Goal: Information Seeking & Learning: Learn about a topic

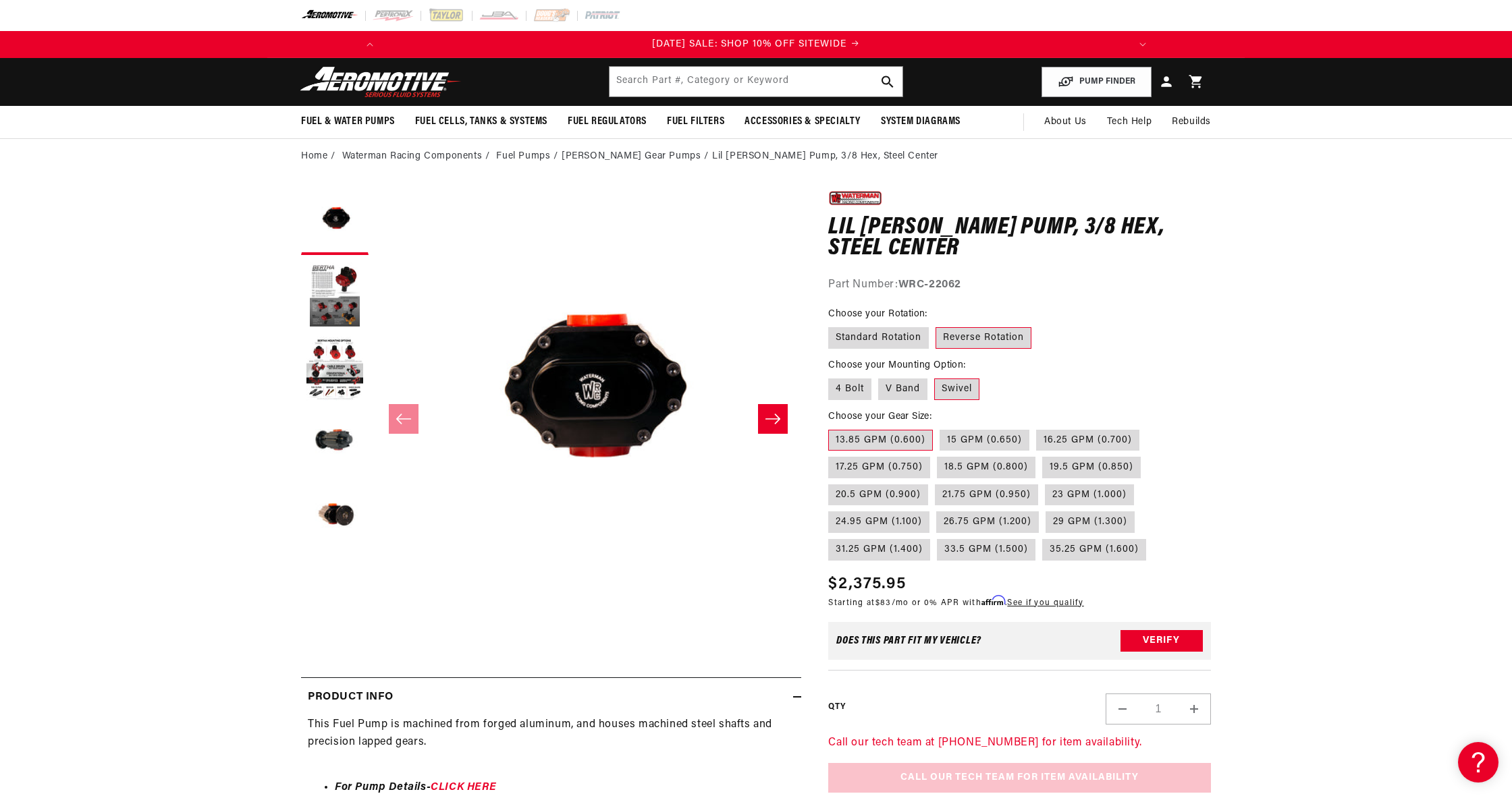
scroll to position [0, 1531]
click at [345, 368] on button "Load image 3 in gallery view" at bounding box center [335, 370] width 67 height 67
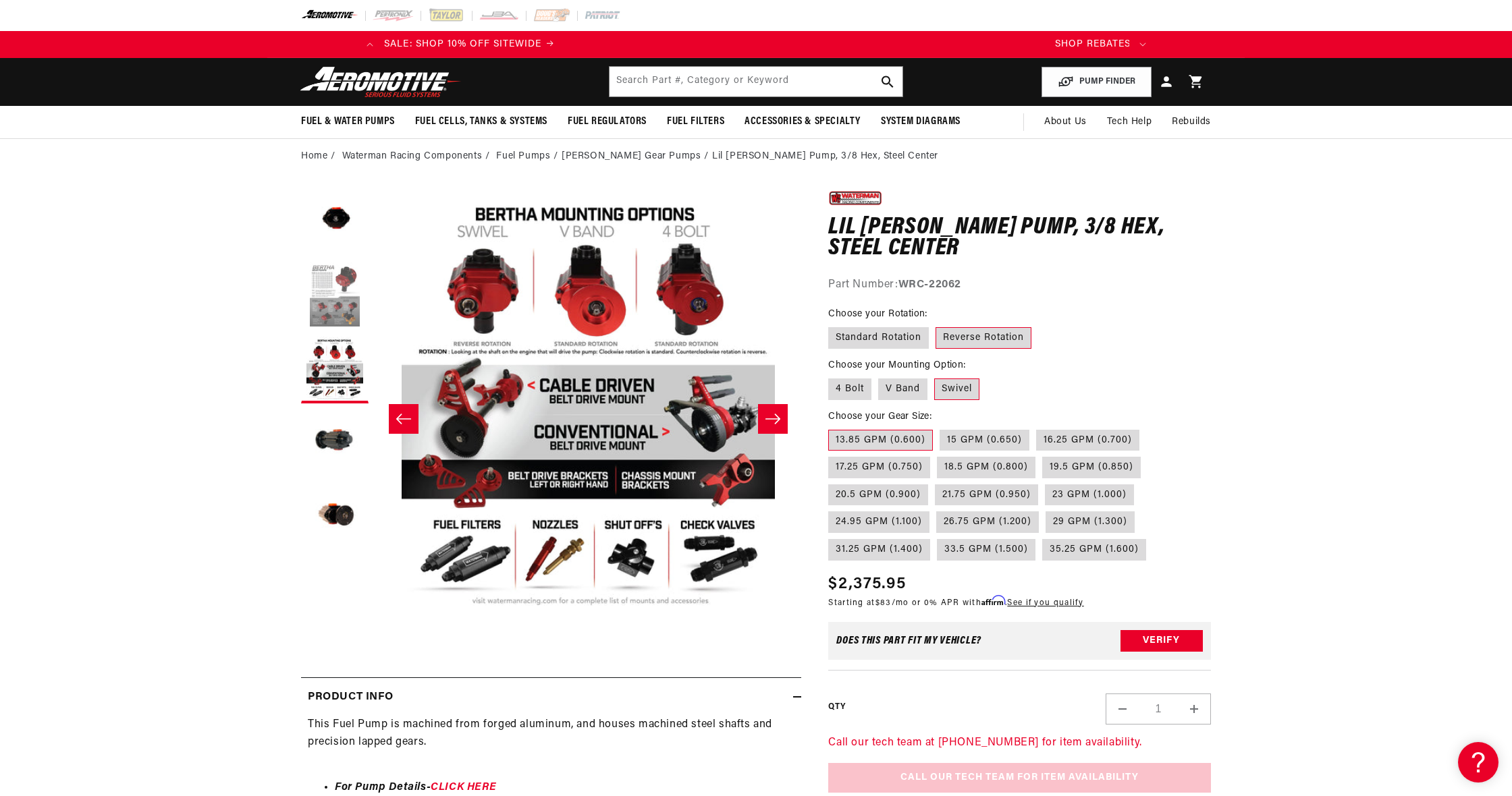
scroll to position [0, 0]
click at [351, 317] on button "Load image 2 in gallery view" at bounding box center [335, 295] width 67 height 67
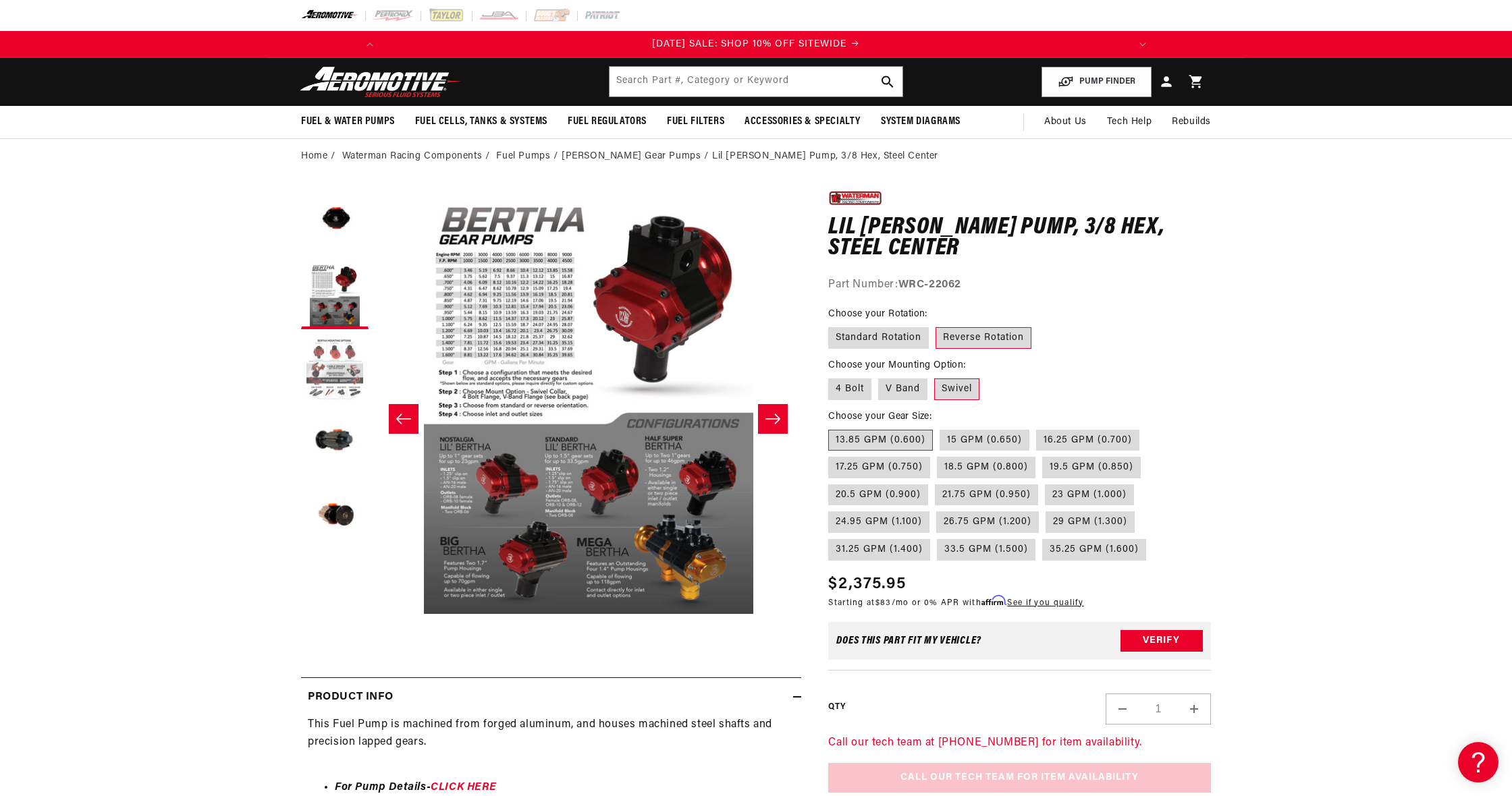
click at [336, 370] on button "Load image 3 in gallery view" at bounding box center [335, 370] width 67 height 67
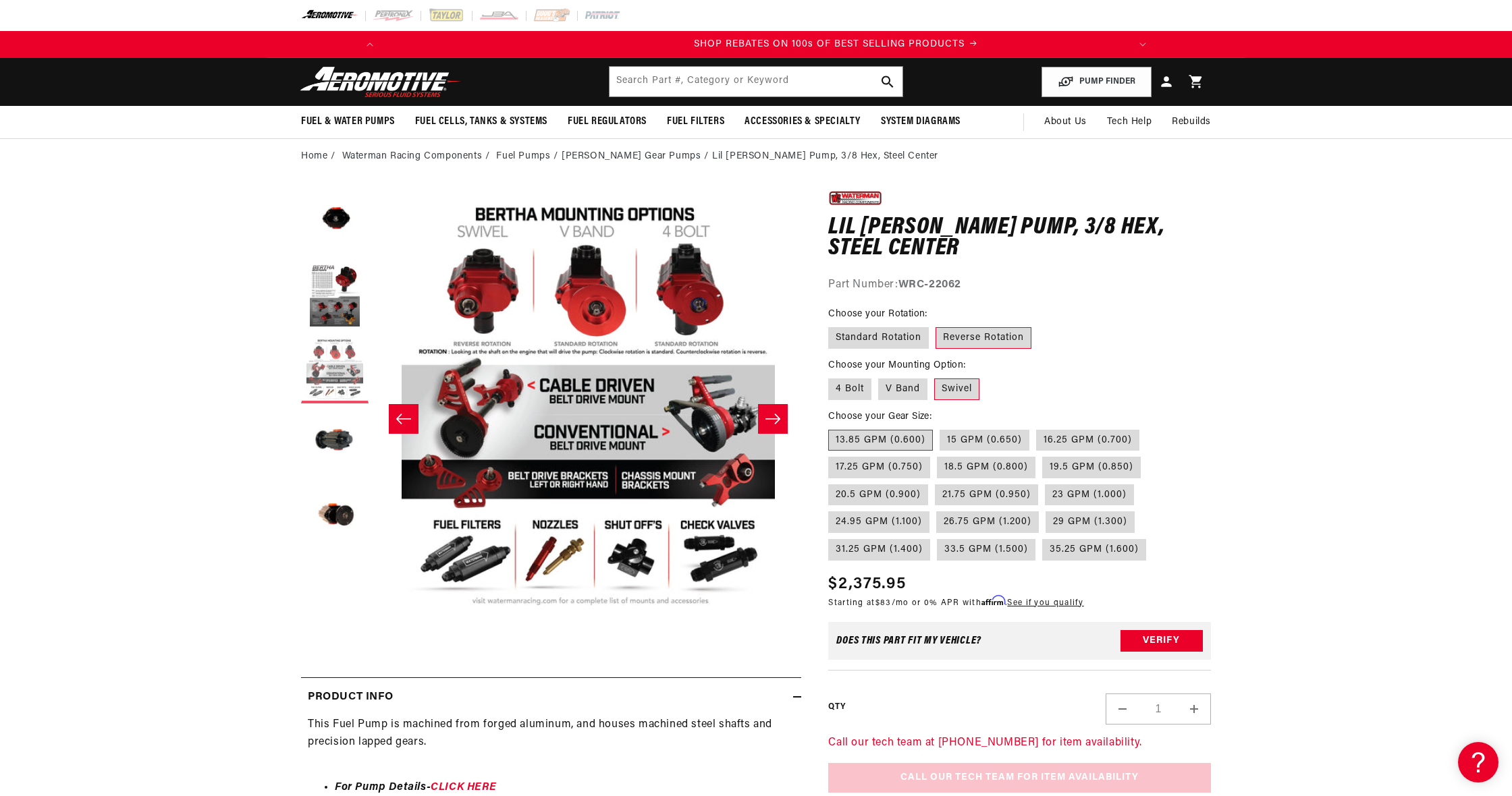
scroll to position [0, 766]
click at [335, 441] on button "Load image 4 in gallery view" at bounding box center [335, 444] width 67 height 67
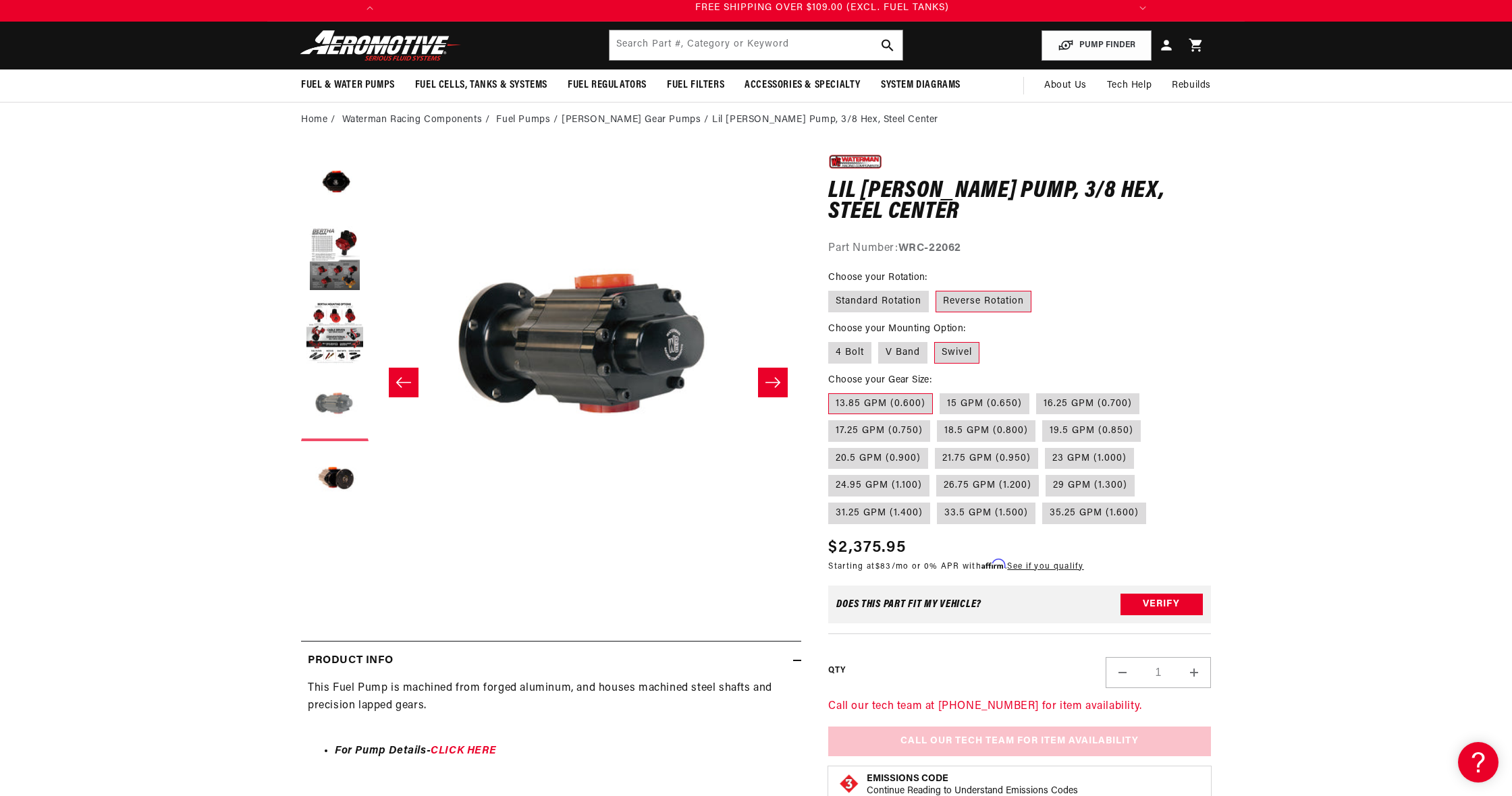
scroll to position [41, 0]
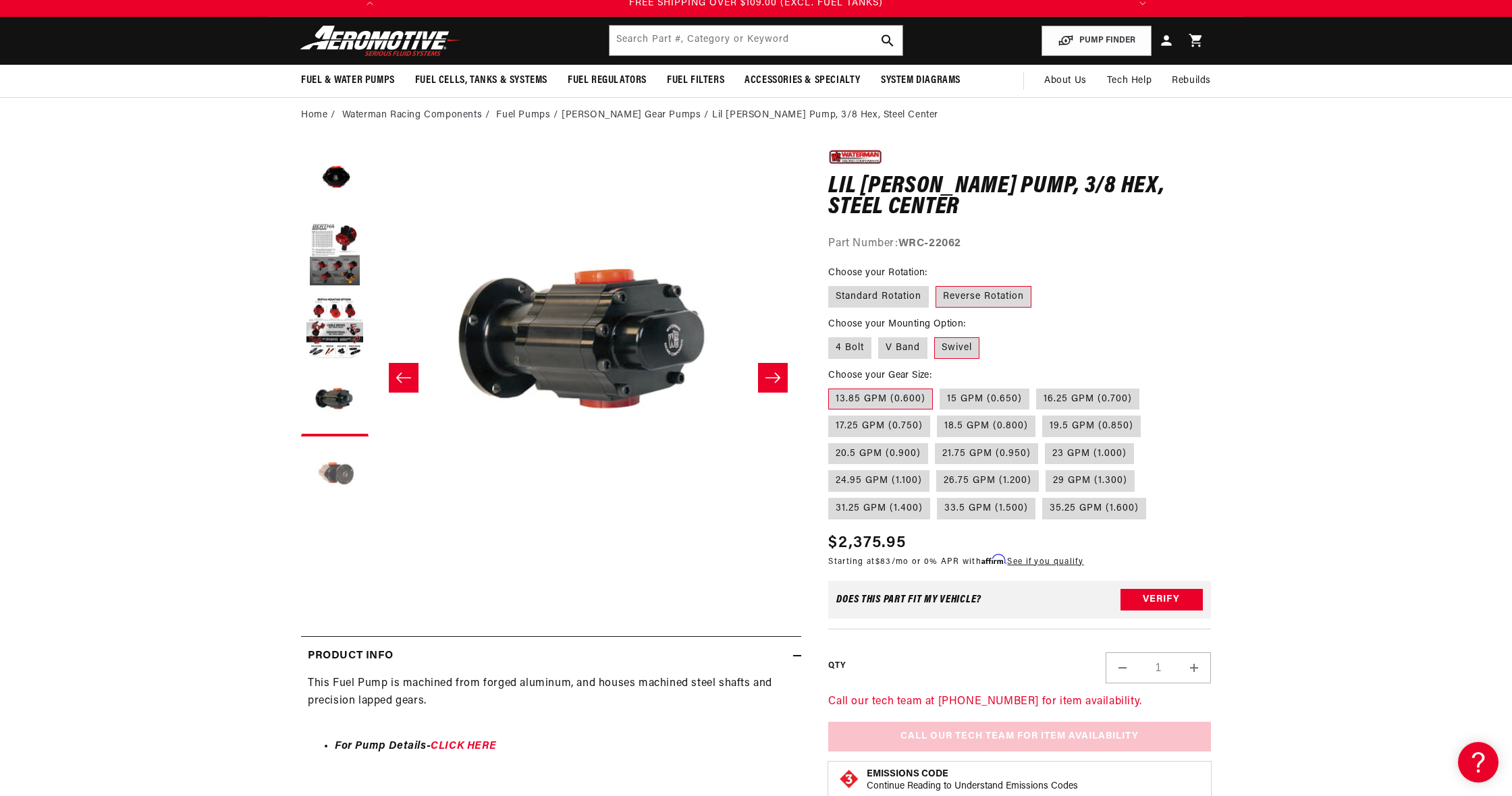
click at [335, 441] on ul "Gallery Viewer" at bounding box center [335, 328] width 67 height 364
click at [335, 468] on button "Load image 5 in gallery view" at bounding box center [335, 477] width 67 height 67
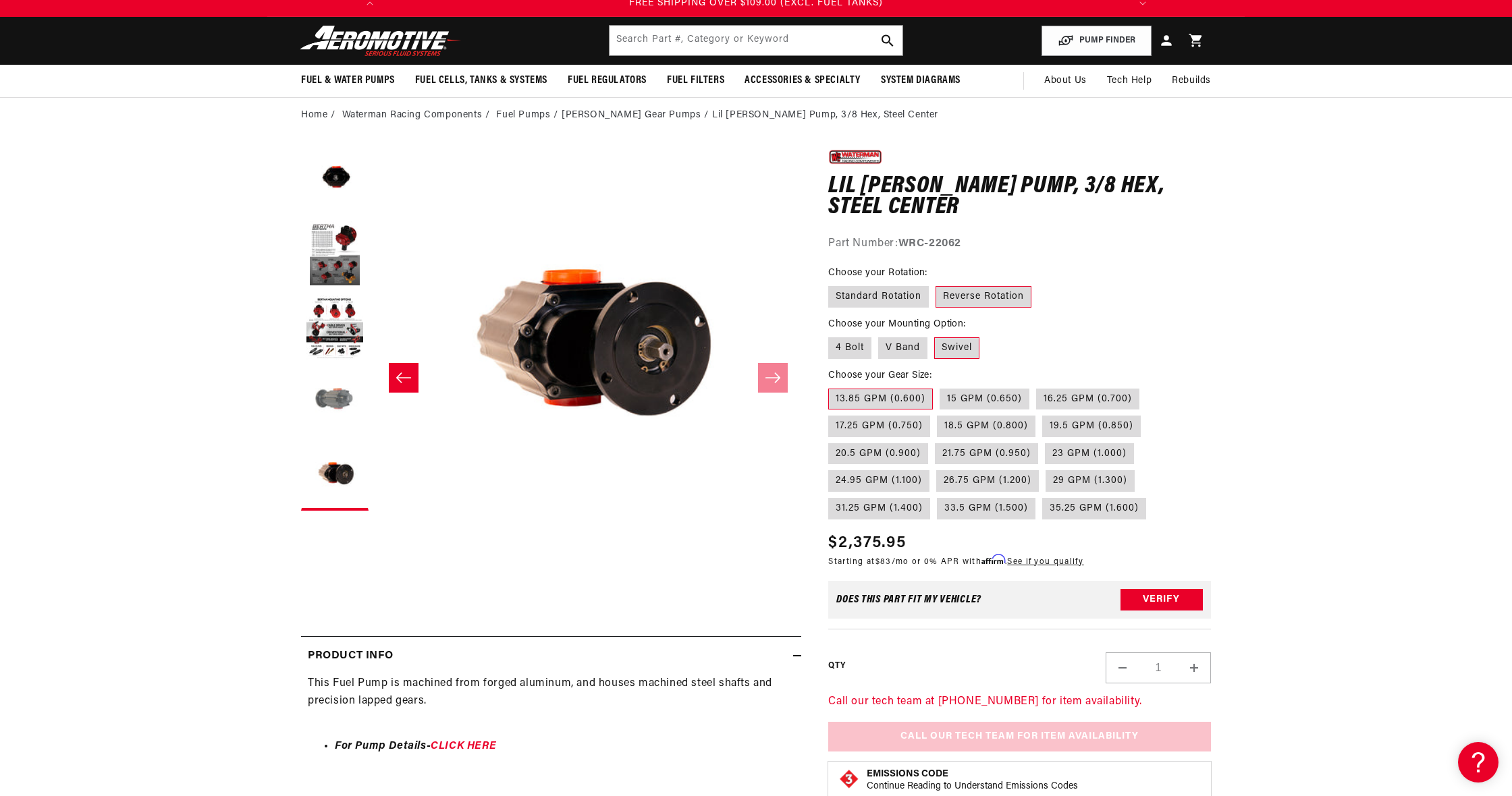
scroll to position [0, 0]
click at [334, 413] on button "Load image 4 in gallery view" at bounding box center [335, 403] width 67 height 67
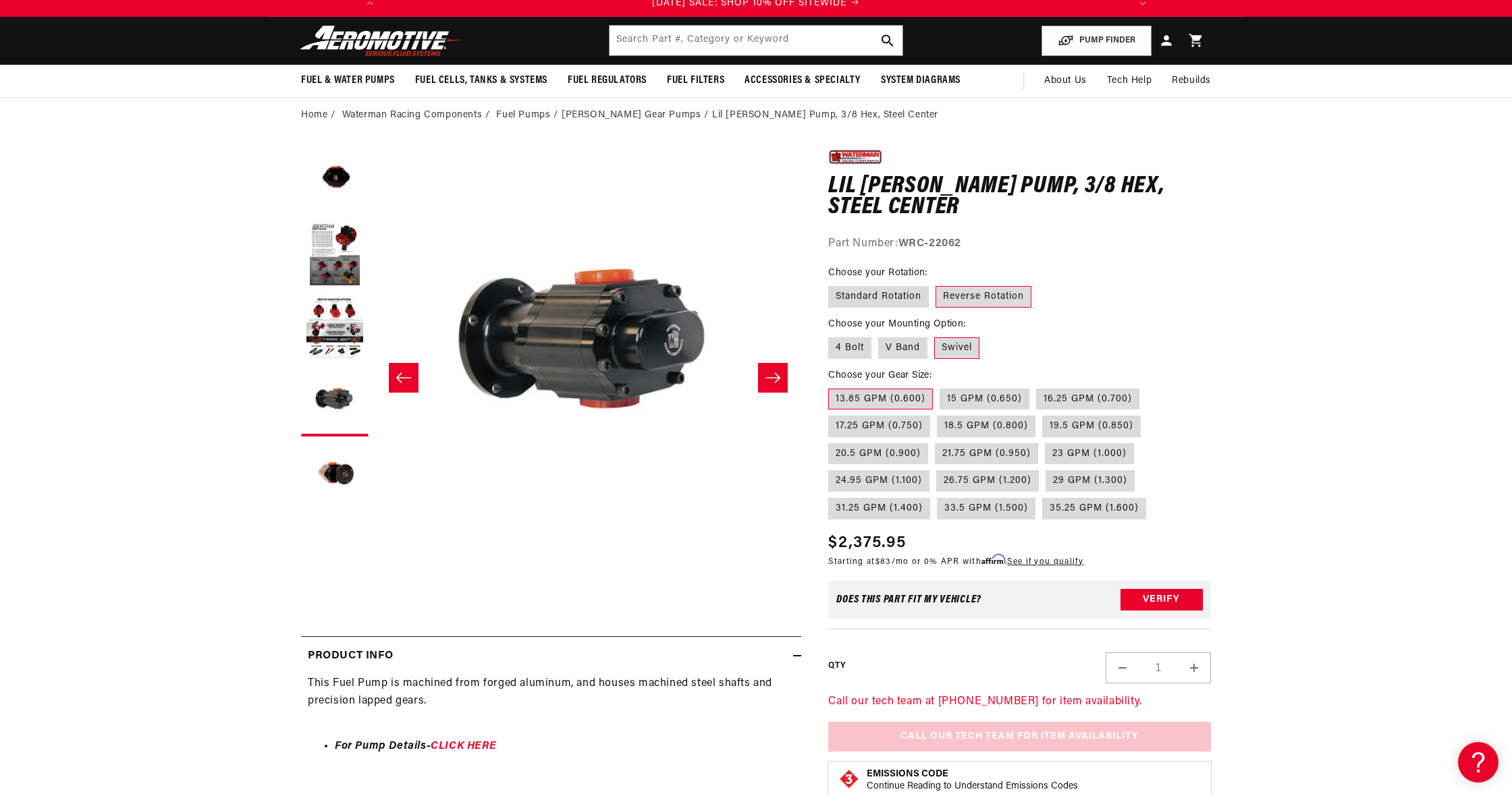
click at [336, 367] on ul "Gallery Viewer" at bounding box center [335, 328] width 67 height 364
click at [342, 355] on button "Load image 3 in gallery view" at bounding box center [335, 328] width 67 height 67
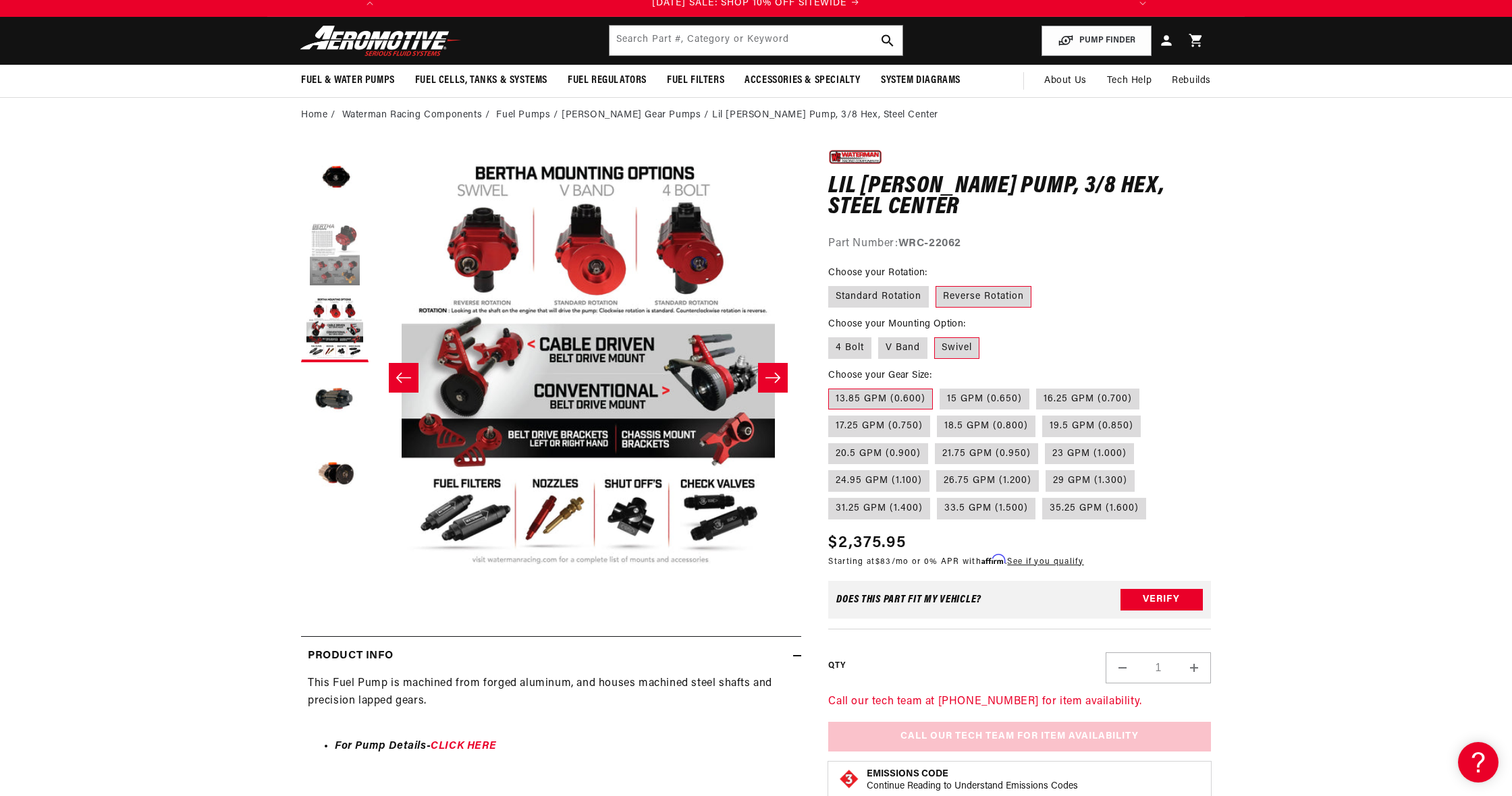
scroll to position [0, 762]
click at [353, 283] on button "Load image 2 in gallery view" at bounding box center [335, 254] width 67 height 67
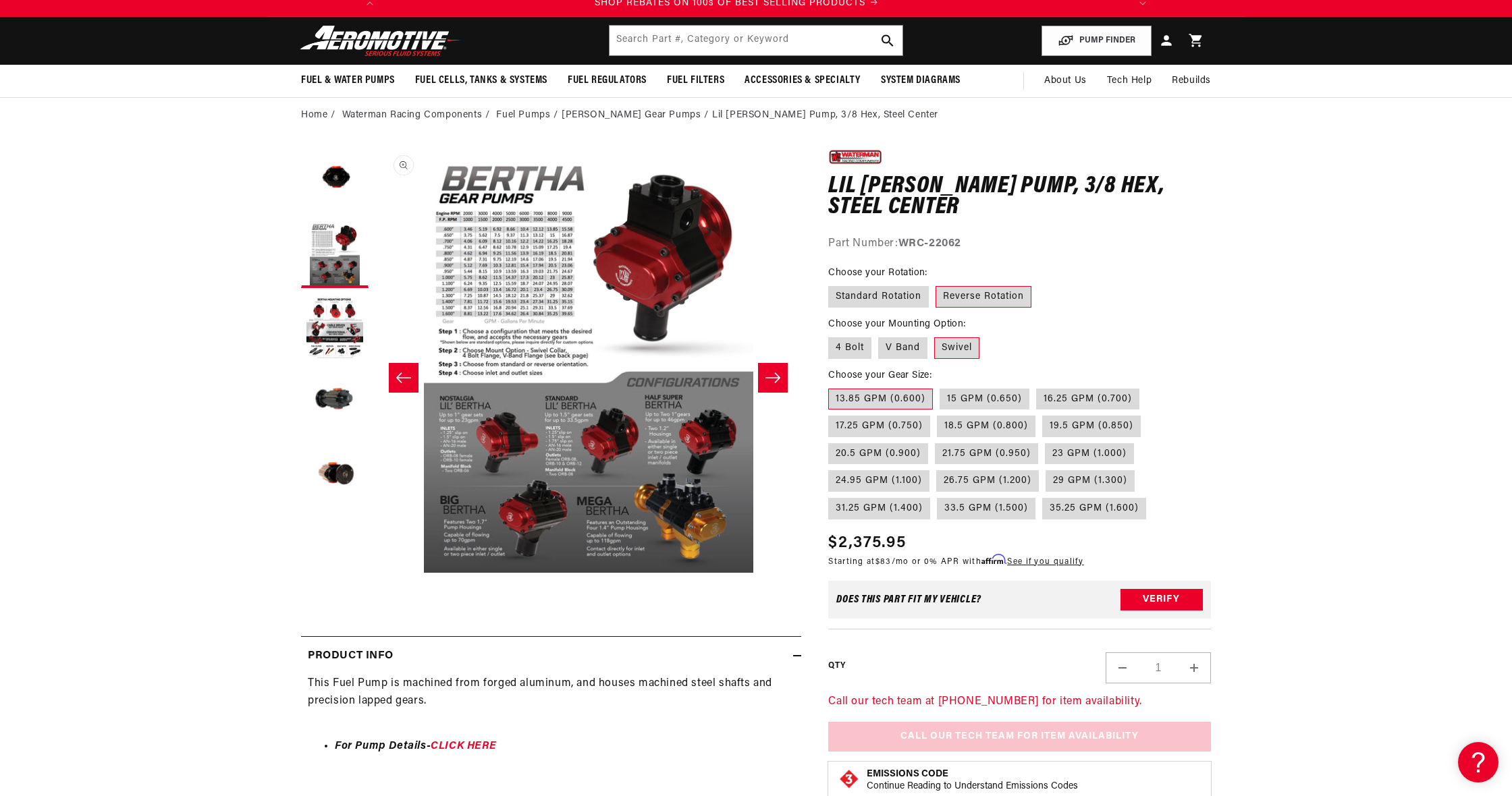
click at [375, 573] on button "Open media 2 in modal" at bounding box center [375, 573] width 0 height 0
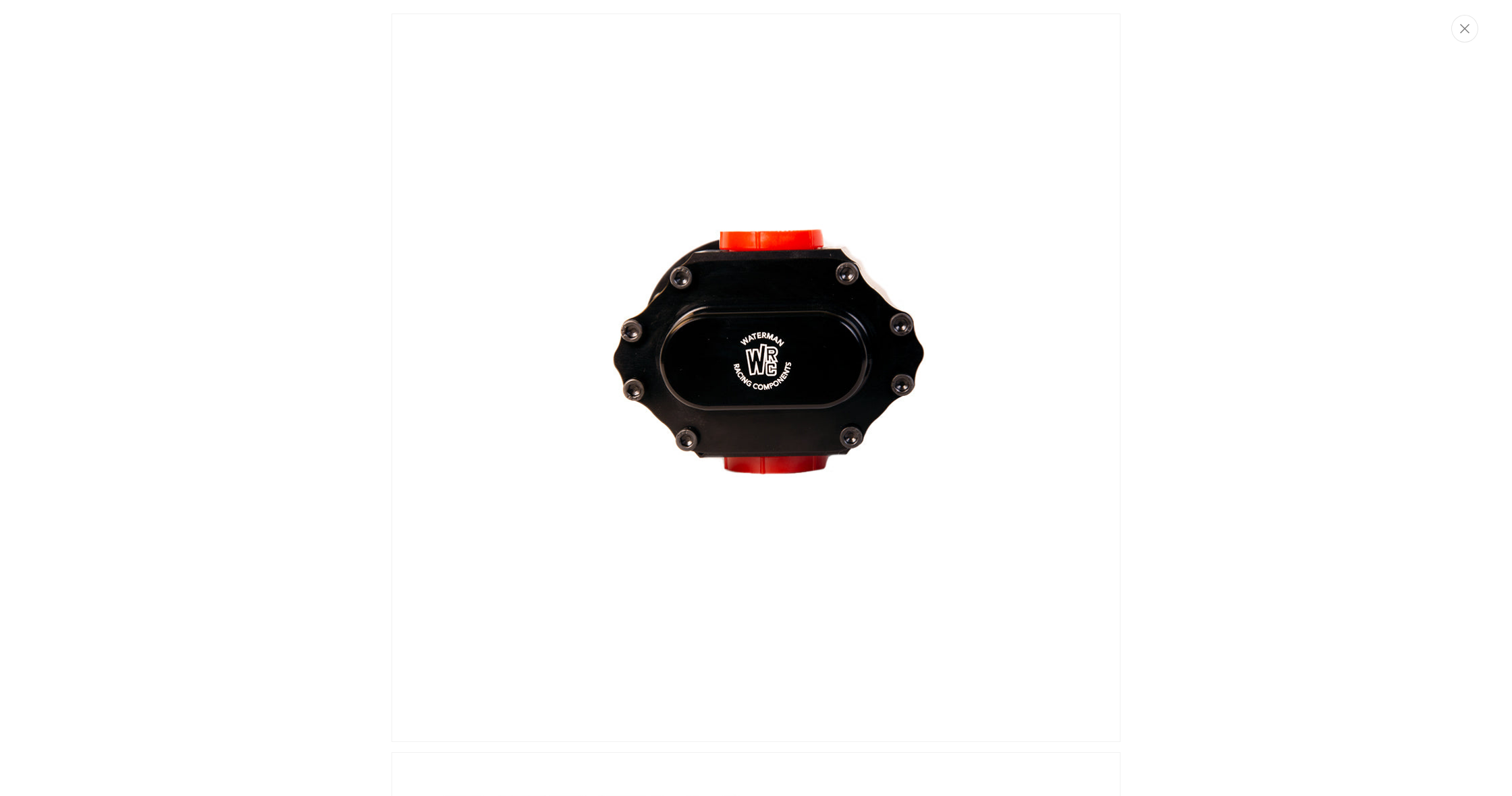
scroll to position [-4, 0]
